Goal: Transaction & Acquisition: Purchase product/service

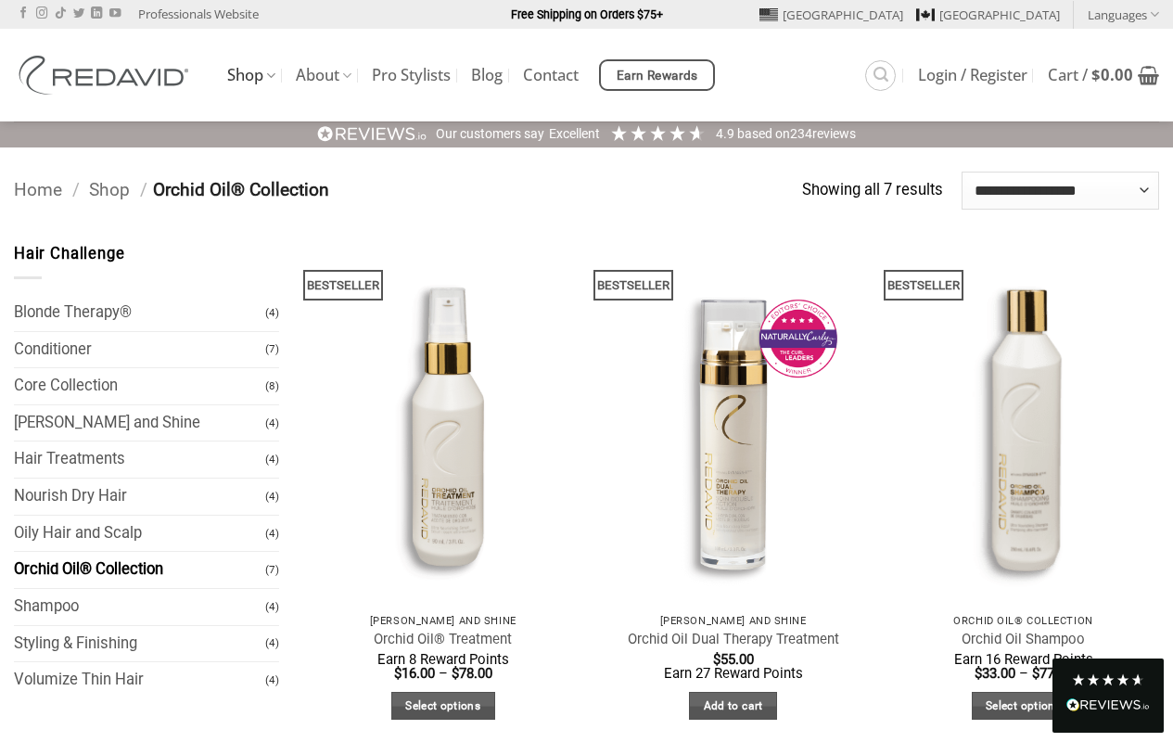
click at [442, 705] on link "Select options" at bounding box center [443, 706] width 104 height 29
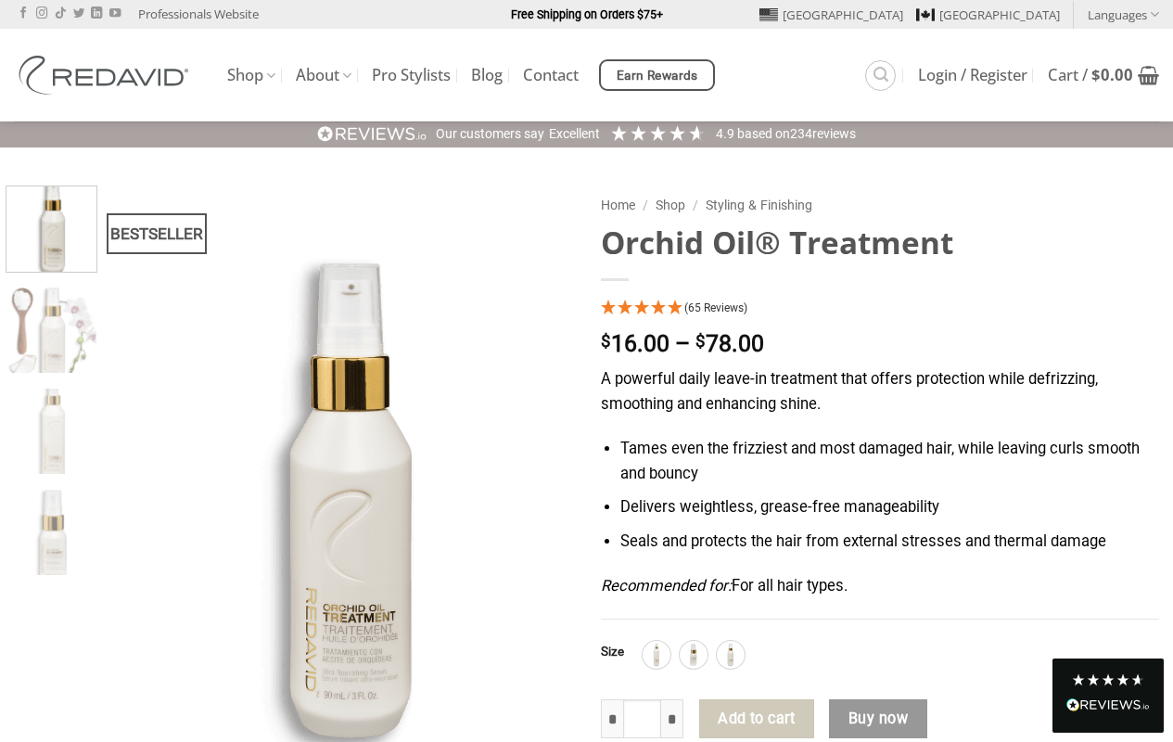
click at [655, 654] on img at bounding box center [656, 654] width 24 height 24
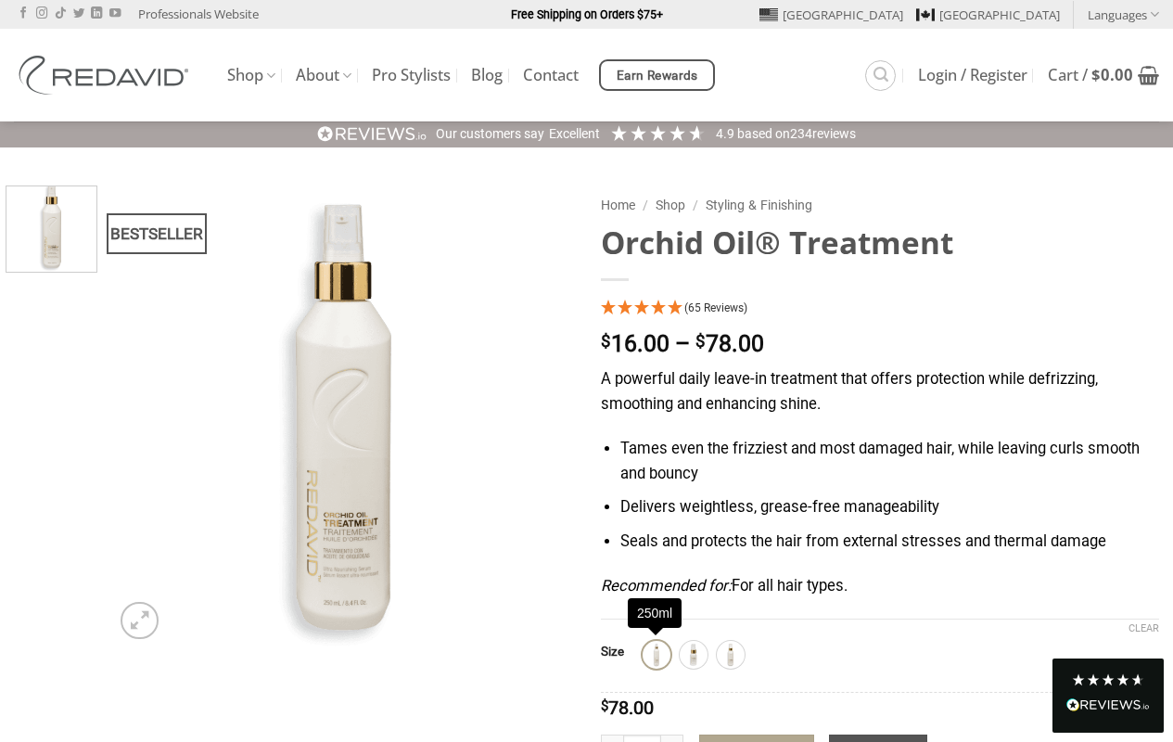
click at [1108, 695] on div "Read All Reviews" at bounding box center [1107, 706] width 83 height 24
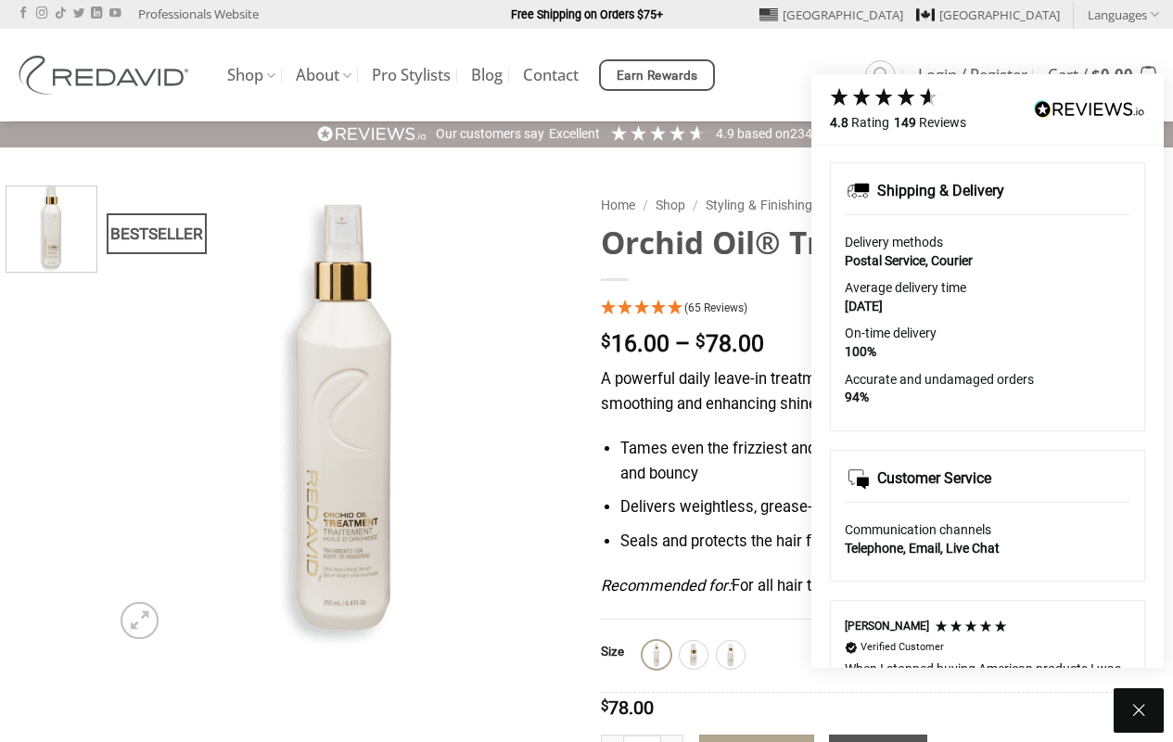
click at [1138, 710] on icon at bounding box center [1138, 710] width 22 height 22
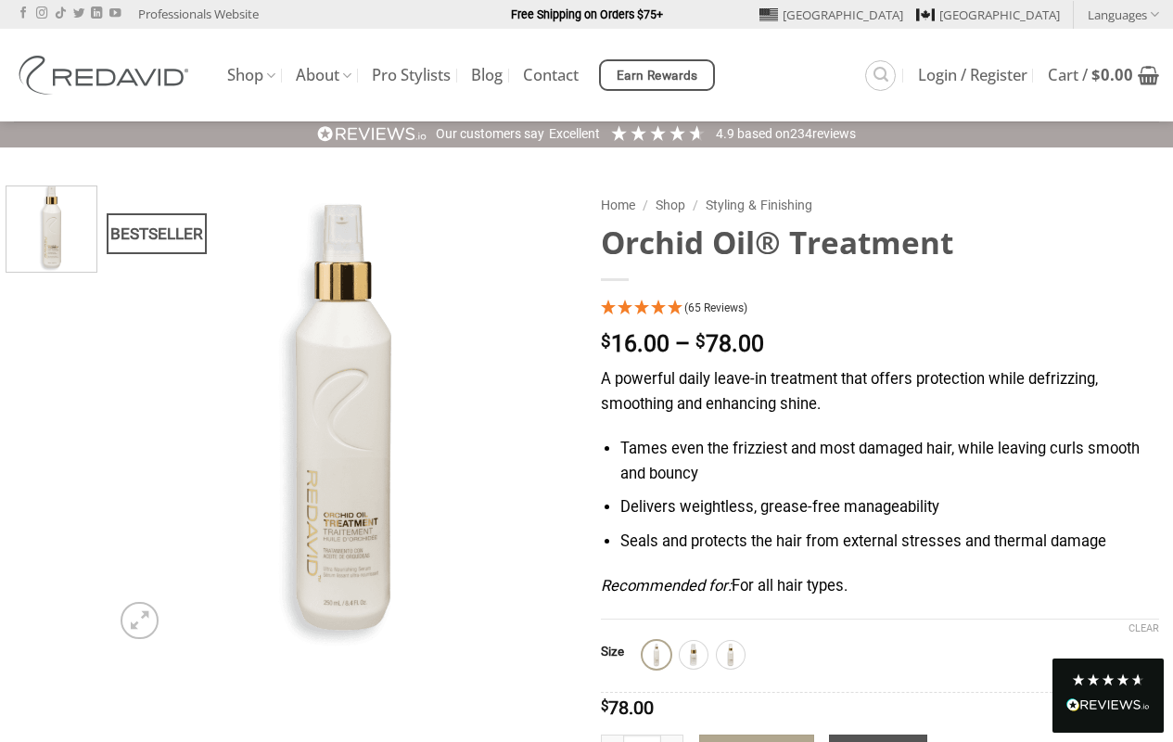
click at [1103, 75] on bdi "$ 0.00" at bounding box center [1112, 74] width 42 height 21
